Goal: Obtain resource: Download file/media

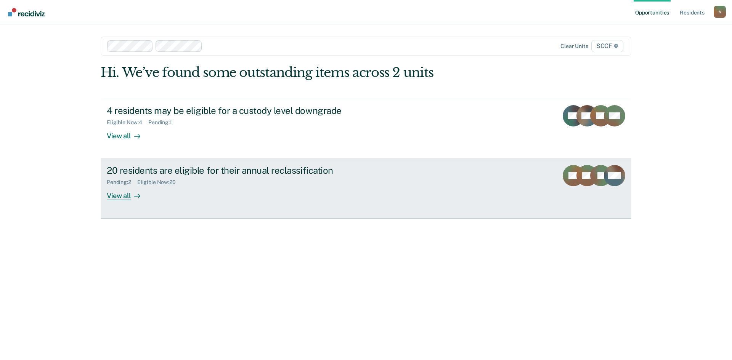
click at [165, 172] on div "20 residents are eligible for their annual reclassification" at bounding box center [241, 170] width 268 height 11
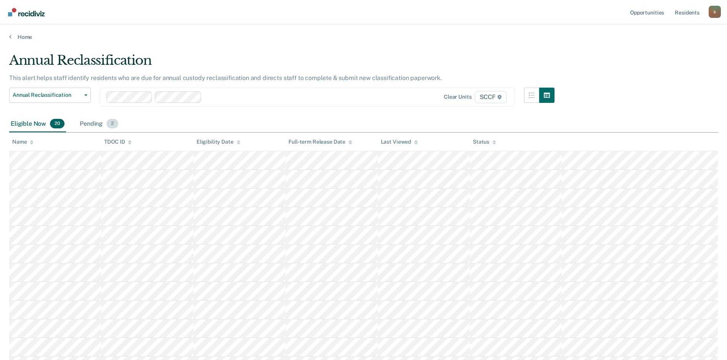
click at [93, 121] on div "Pending 2" at bounding box center [99, 124] width 42 height 17
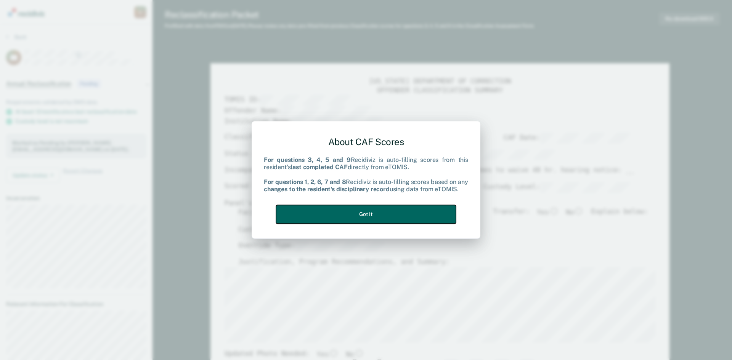
click at [378, 212] on button "Got it" at bounding box center [366, 214] width 180 height 19
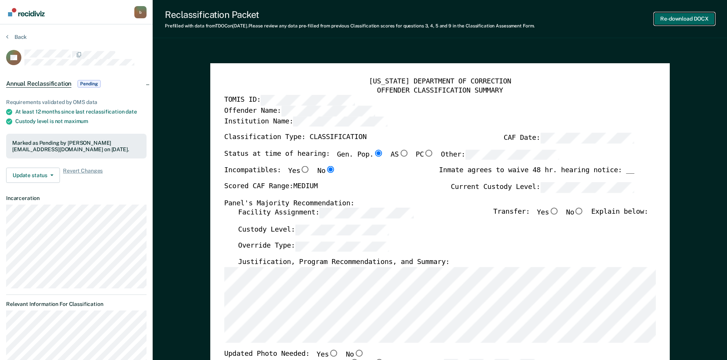
click at [686, 17] on button "Re-download DOCX" at bounding box center [684, 19] width 61 height 13
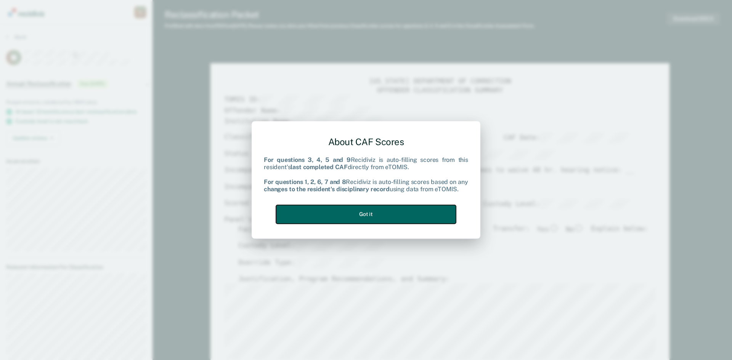
click at [379, 213] on button "Got it" at bounding box center [366, 214] width 180 height 19
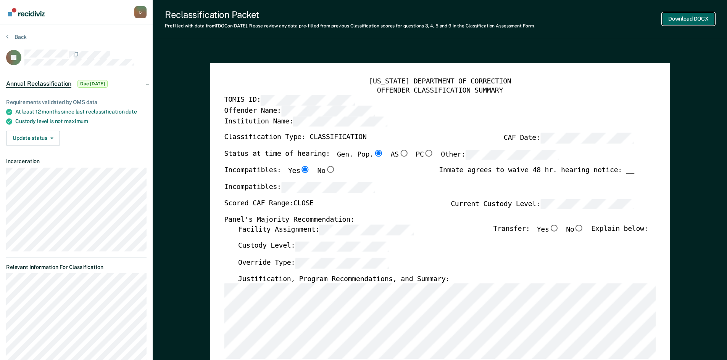
click at [690, 21] on button "Download DOCX" at bounding box center [688, 19] width 53 height 13
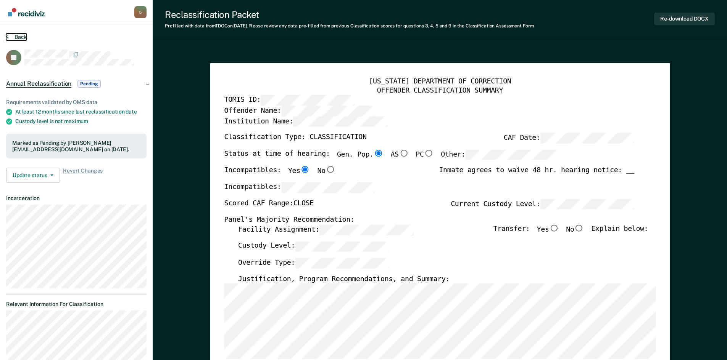
click at [8, 35] on icon at bounding box center [7, 37] width 2 height 6
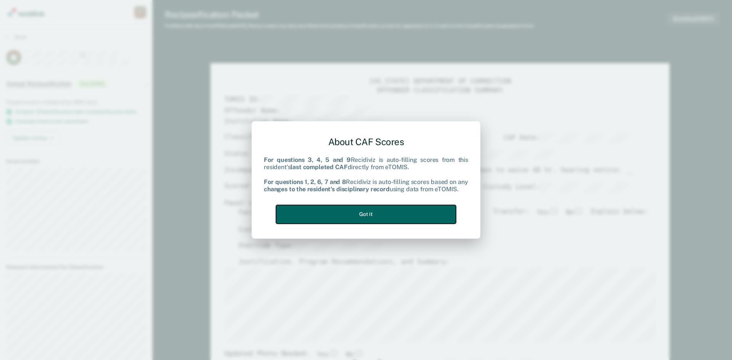
click at [354, 212] on button "Got it" at bounding box center [366, 214] width 180 height 19
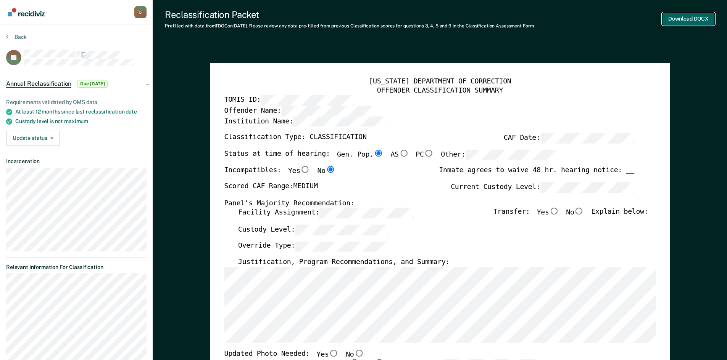
click at [686, 20] on button "Download DOCX" at bounding box center [688, 19] width 53 height 13
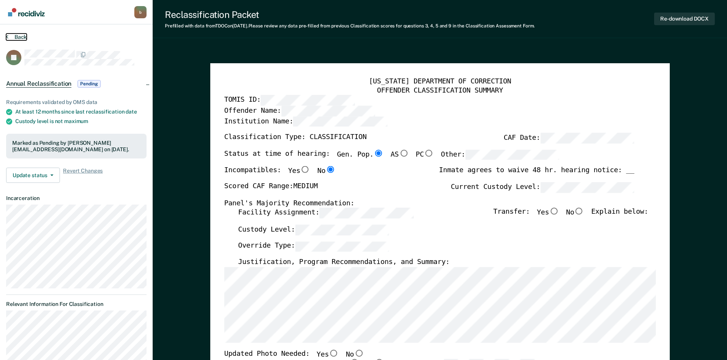
click at [8, 36] on icon at bounding box center [7, 37] width 2 height 6
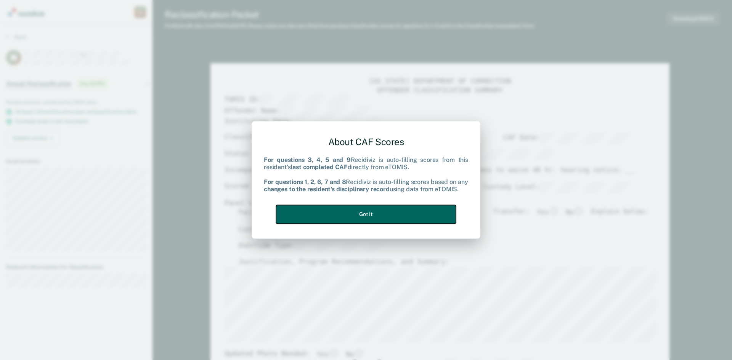
click at [359, 214] on button "Got it" at bounding box center [366, 214] width 180 height 19
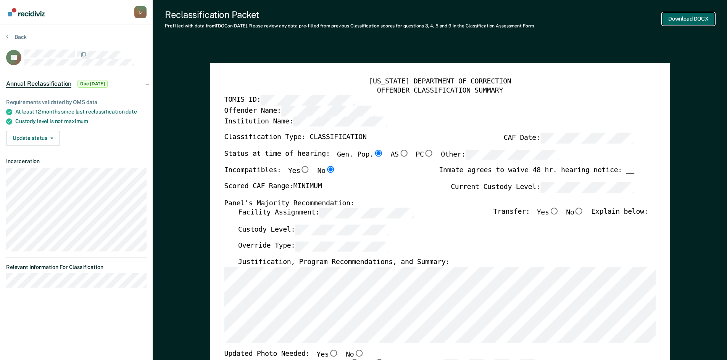
click at [685, 19] on button "Download DOCX" at bounding box center [688, 19] width 53 height 13
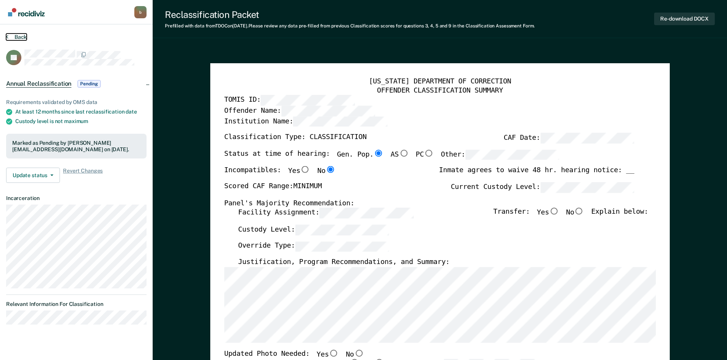
click at [7, 38] on icon at bounding box center [7, 37] width 2 height 6
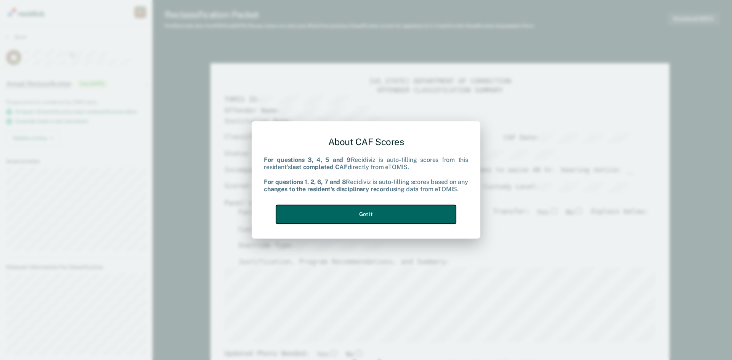
click at [388, 214] on button "Got it" at bounding box center [366, 214] width 180 height 19
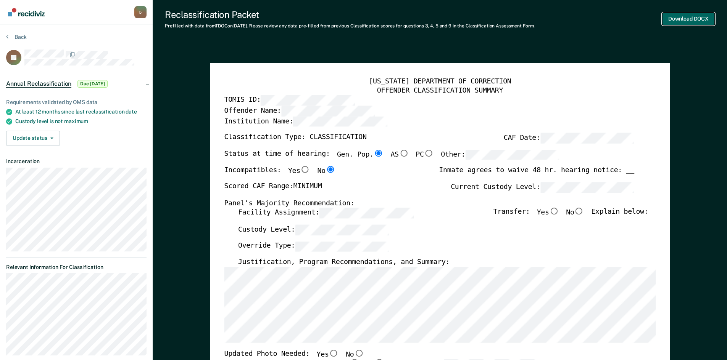
click at [688, 16] on button "Download DOCX" at bounding box center [688, 19] width 53 height 13
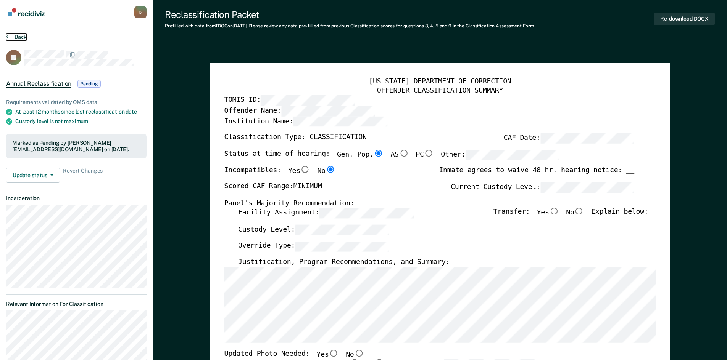
click at [10, 35] on button "Back" at bounding box center [16, 37] width 21 height 7
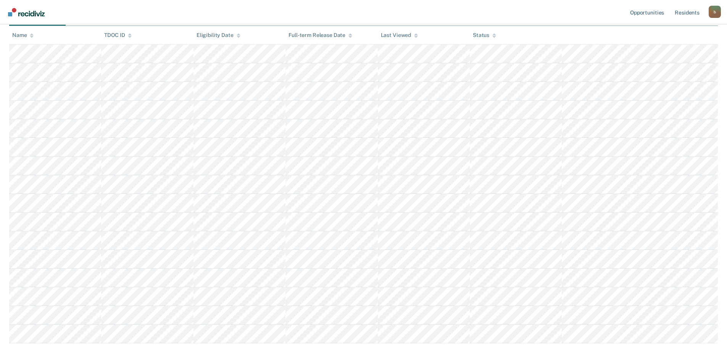
scroll to position [145, 0]
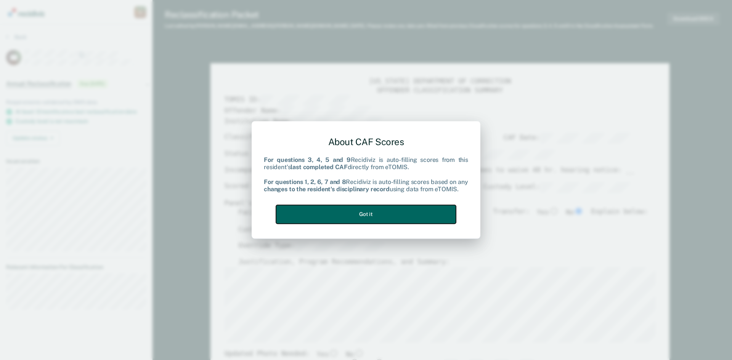
click at [388, 213] on button "Got it" at bounding box center [366, 214] width 180 height 19
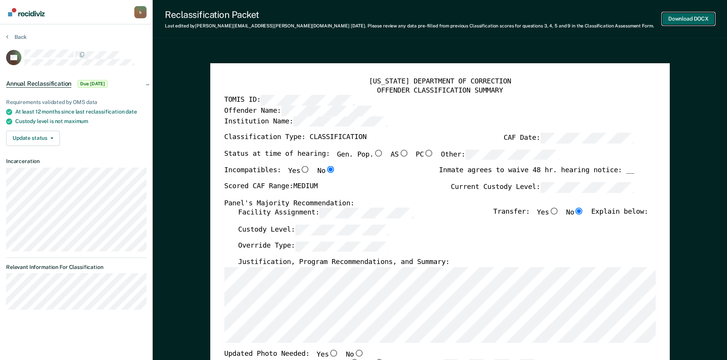
click at [692, 19] on button "Download DOCX" at bounding box center [688, 19] width 53 height 13
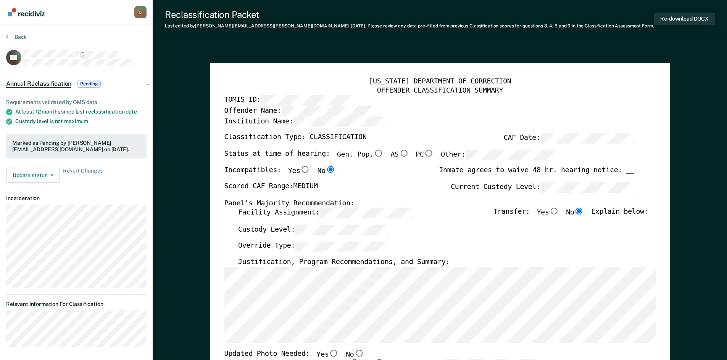
click at [647, 7] on div "Reclassification Packet Last edited by [PERSON_NAME][EMAIL_ADDRESS][PERSON_NAME…" at bounding box center [440, 19] width 574 height 38
click at [2, 35] on section "Back CP Annual Reclassification Pending Requirements validated by OMS data At l…" at bounding box center [76, 193] width 153 height 338
click at [10, 36] on button "Back" at bounding box center [16, 37] width 21 height 7
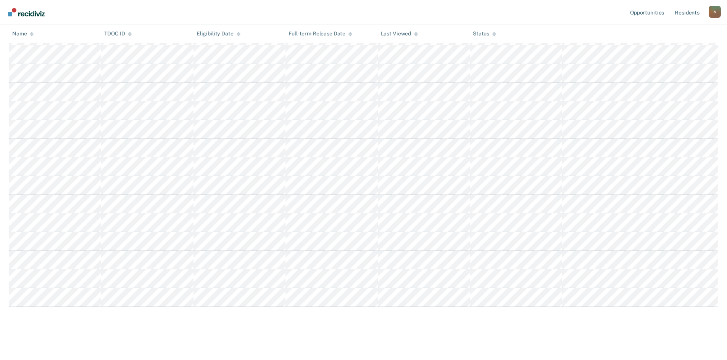
scroll to position [126, 0]
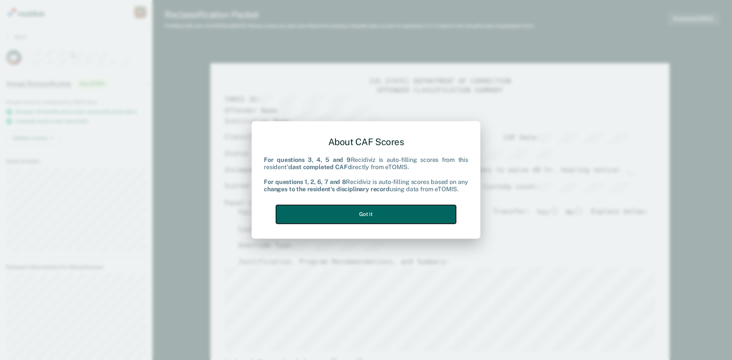
click at [402, 214] on button "Got it" at bounding box center [366, 214] width 180 height 19
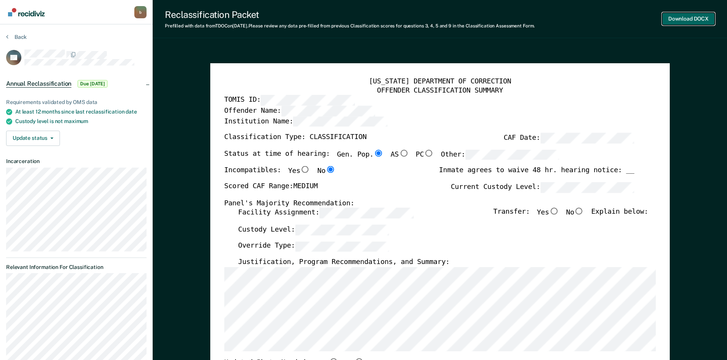
click at [690, 18] on button "Download DOCX" at bounding box center [688, 19] width 53 height 13
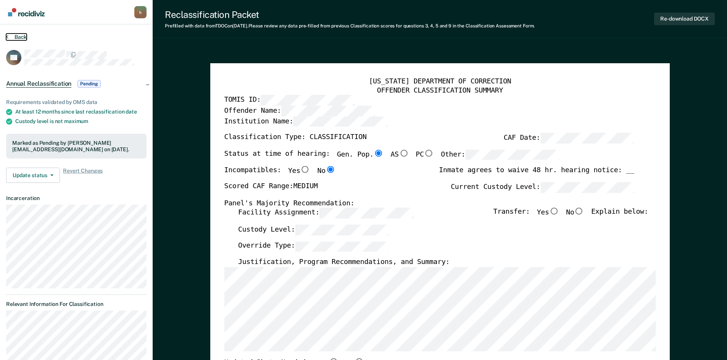
click at [8, 35] on button "Back" at bounding box center [16, 37] width 21 height 7
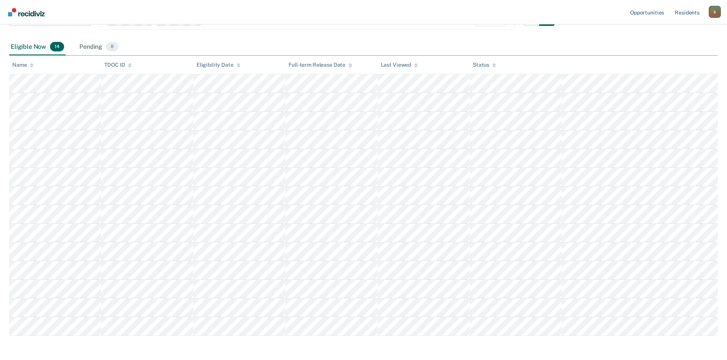
scroll to position [108, 0]
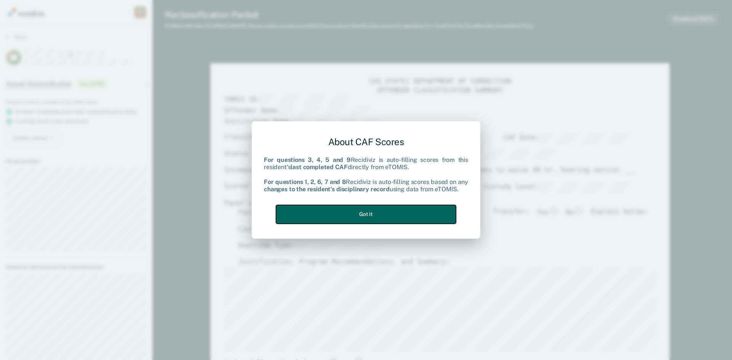
click at [360, 211] on button "Got it" at bounding box center [366, 214] width 180 height 19
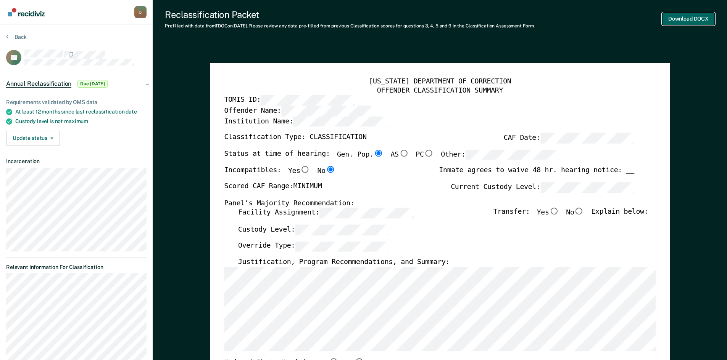
click at [694, 19] on button "Download DOCX" at bounding box center [688, 19] width 53 height 13
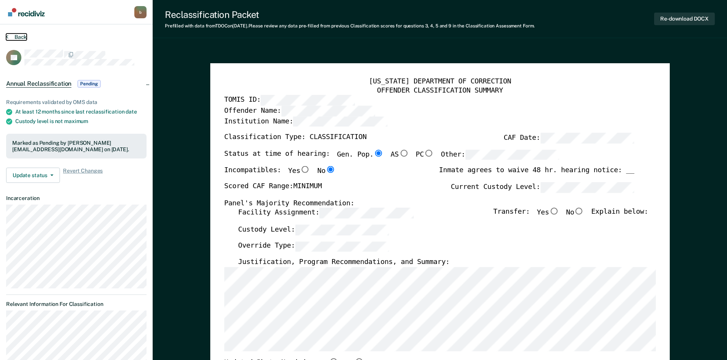
click at [7, 37] on icon at bounding box center [7, 37] width 2 height 6
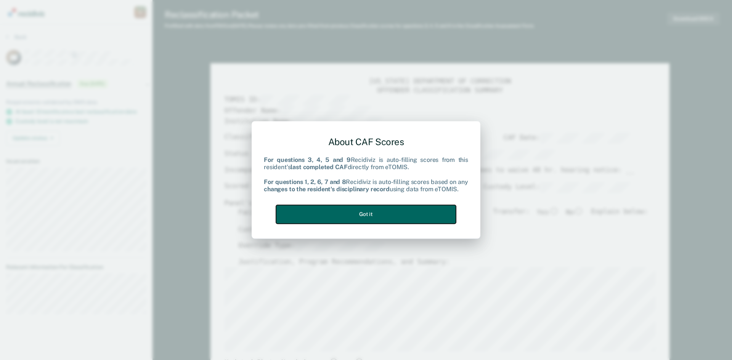
click at [384, 211] on button "Got it" at bounding box center [366, 214] width 180 height 19
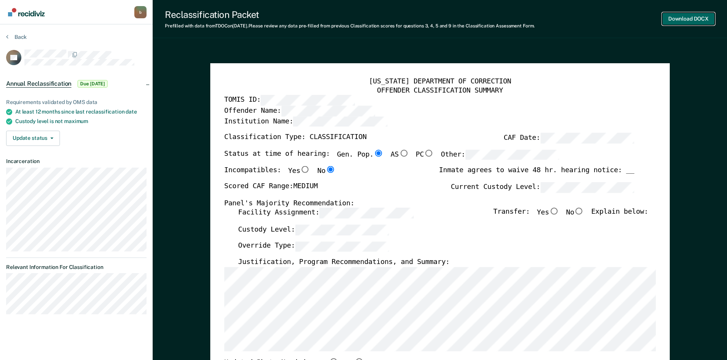
click at [692, 18] on button "Download DOCX" at bounding box center [688, 19] width 53 height 13
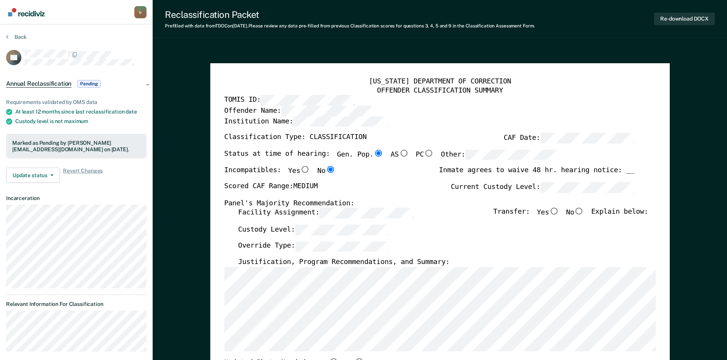
click at [5, 36] on section "Back PC Annual Reclassification Pending Requirements validated by OMS data At l…" at bounding box center [76, 195] width 153 height 343
click at [8, 37] on icon at bounding box center [7, 37] width 2 height 6
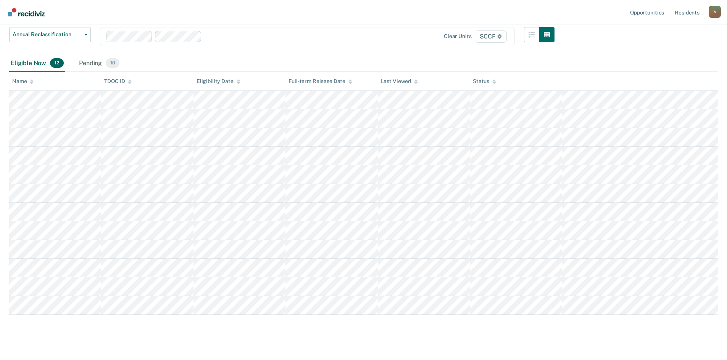
scroll to position [70, 0]
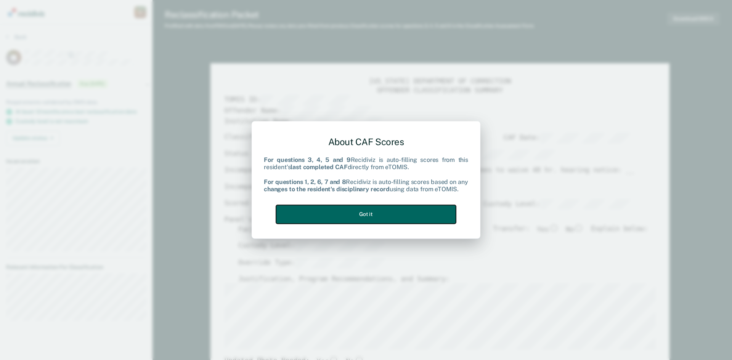
click at [405, 212] on button "Got it" at bounding box center [366, 214] width 180 height 19
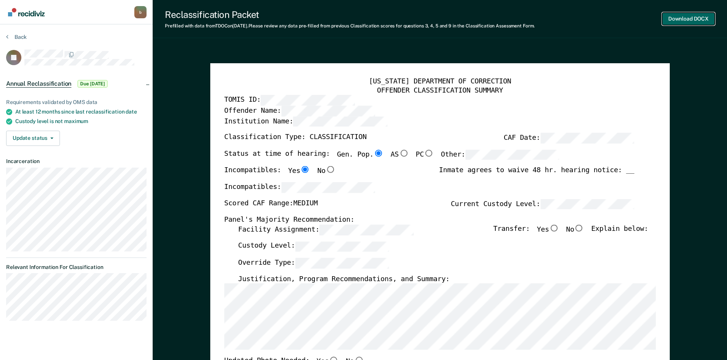
click at [694, 19] on button "Download DOCX" at bounding box center [688, 19] width 53 height 13
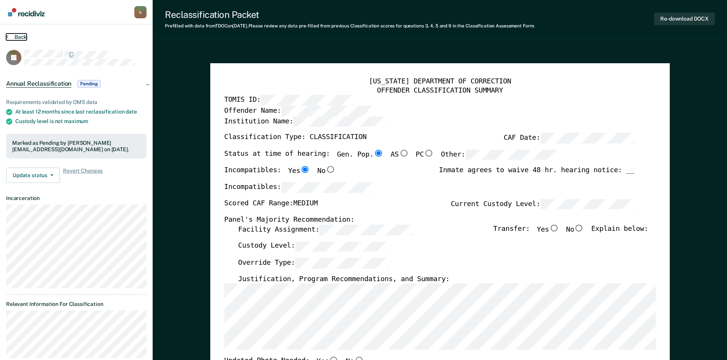
click at [14, 35] on button "Back" at bounding box center [16, 37] width 21 height 7
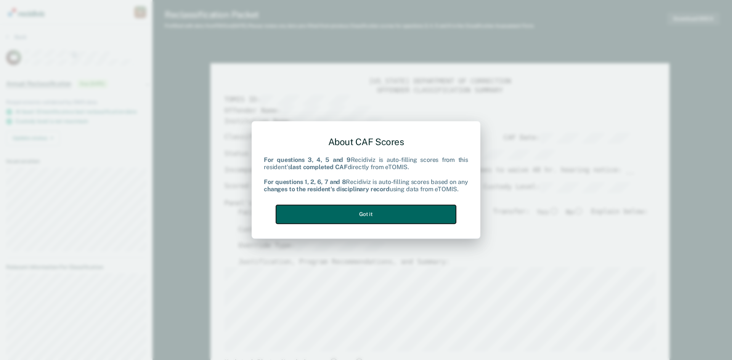
click at [375, 213] on button "Got it" at bounding box center [366, 214] width 180 height 19
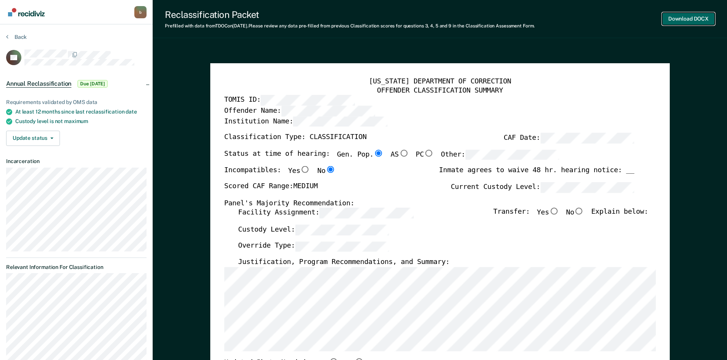
click at [688, 16] on button "Download DOCX" at bounding box center [688, 19] width 53 height 13
type textarea "x"
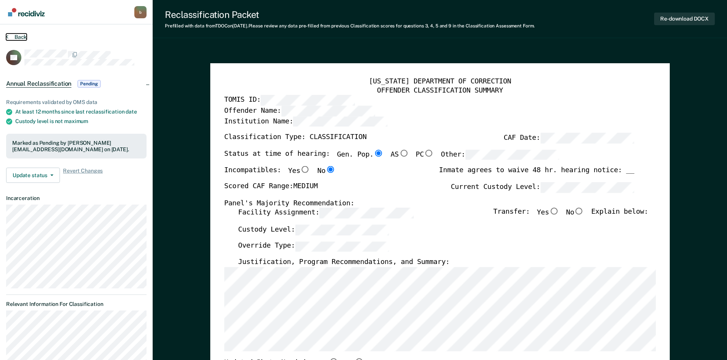
click at [7, 35] on icon at bounding box center [7, 37] width 2 height 6
